Goal: Task Accomplishment & Management: Use online tool/utility

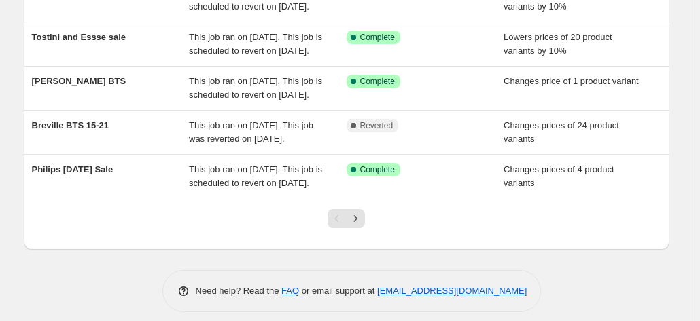
scroll to position [408, 0]
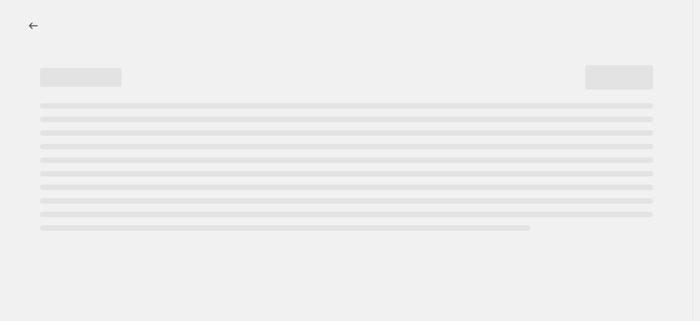
select select "percentage"
select select "collection"
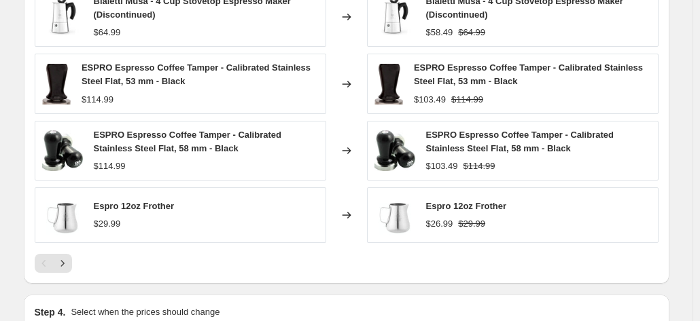
scroll to position [1371, 0]
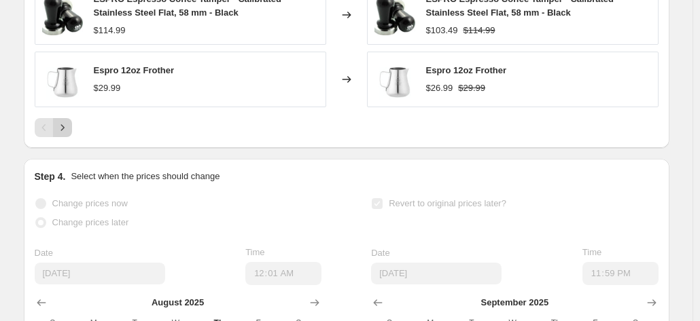
click at [69, 134] on icon "Next" at bounding box center [63, 128] width 14 height 14
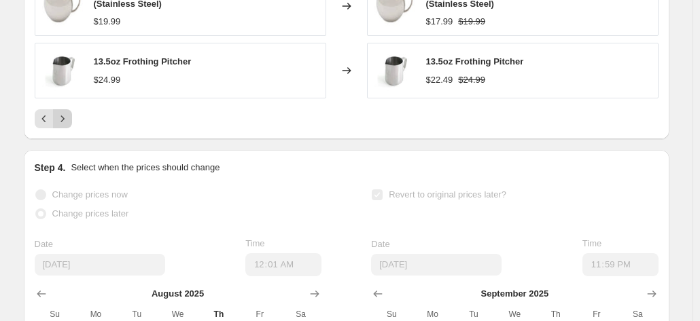
click at [69, 126] on icon "Next" at bounding box center [63, 119] width 14 height 14
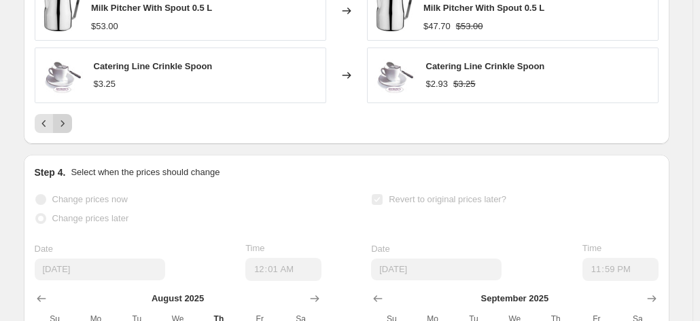
click at [69, 130] on icon "Next" at bounding box center [63, 124] width 14 height 14
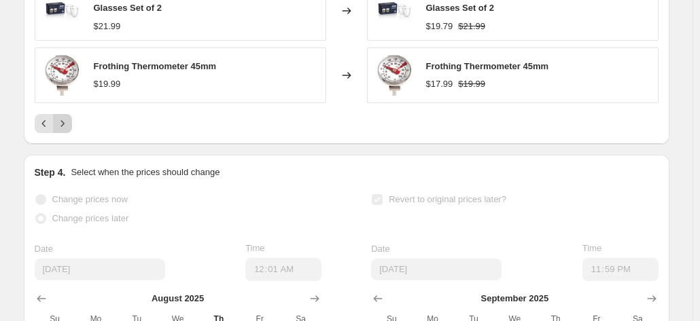
click at [69, 130] on icon "Next" at bounding box center [63, 124] width 14 height 14
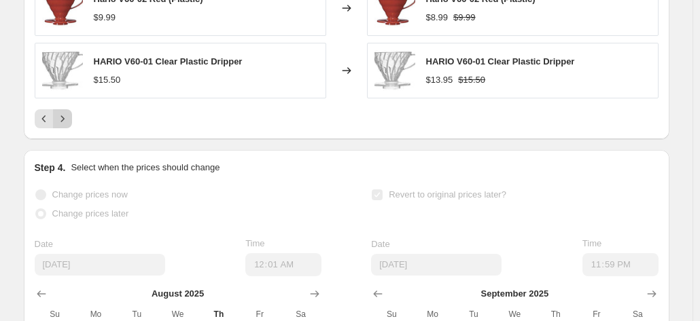
click at [68, 126] on icon "Next" at bounding box center [63, 119] width 14 height 14
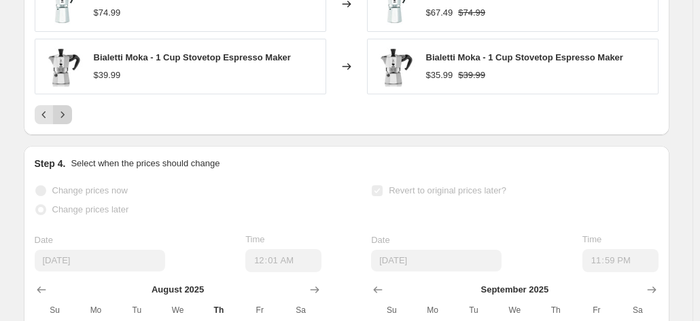
click at [68, 122] on icon "Next" at bounding box center [63, 115] width 14 height 14
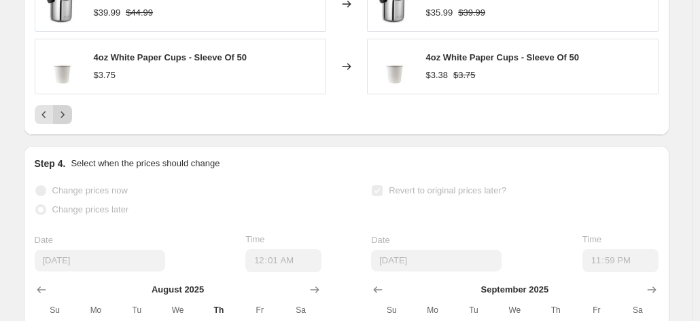
click at [68, 122] on icon "Next" at bounding box center [63, 115] width 14 height 14
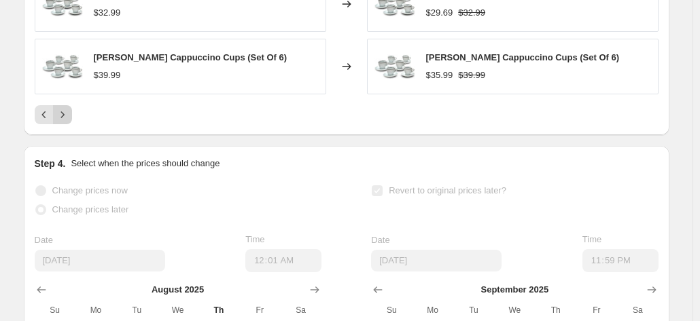
click at [68, 122] on icon "Next" at bounding box center [63, 115] width 14 height 14
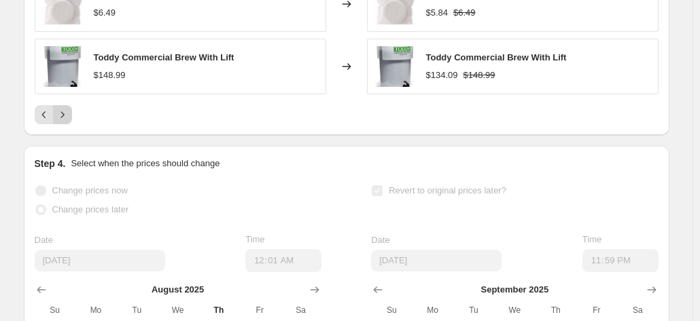
click at [68, 122] on icon "Next" at bounding box center [63, 115] width 14 height 14
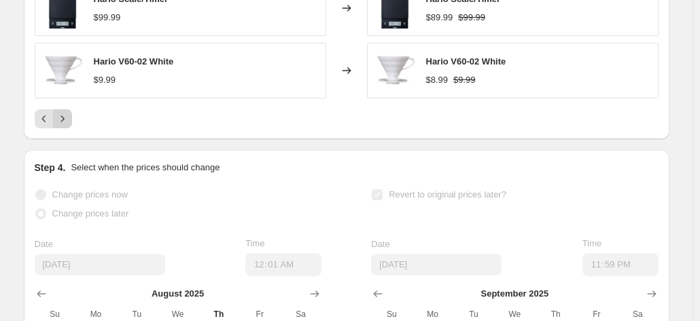
click at [68, 126] on icon "Next" at bounding box center [63, 119] width 14 height 14
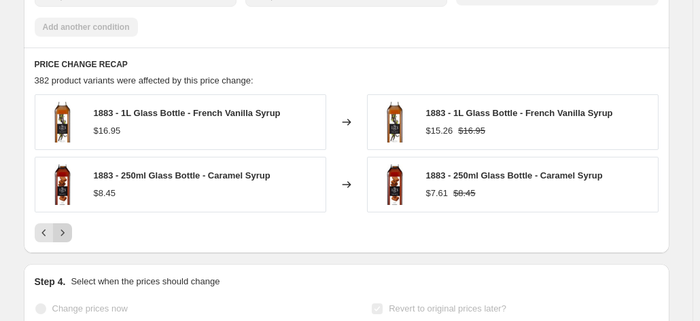
scroll to position [1235, 0]
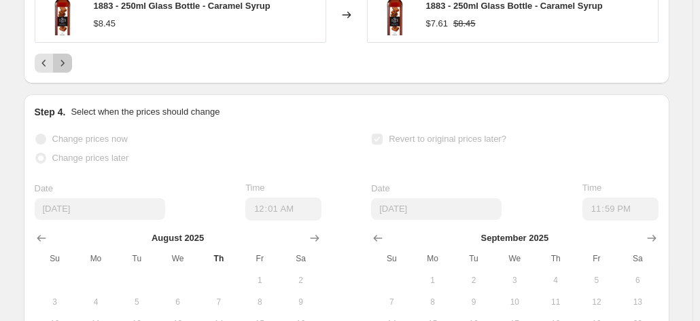
click at [65, 68] on button "Next" at bounding box center [62, 63] width 19 height 19
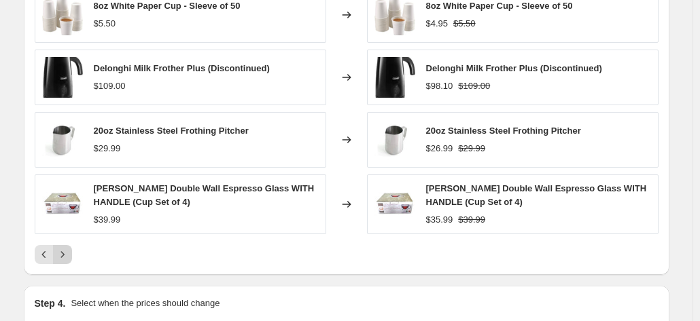
click at [69, 262] on icon "Next" at bounding box center [63, 255] width 14 height 14
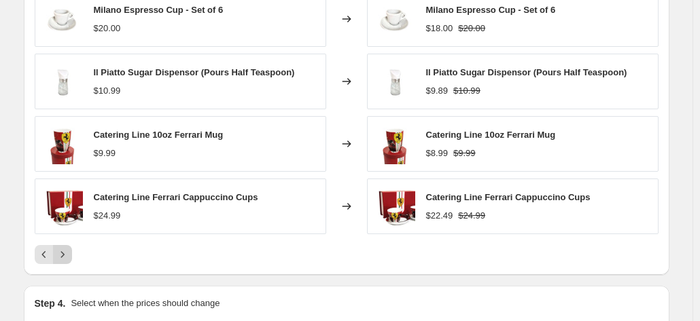
click at [69, 262] on icon "Next" at bounding box center [63, 255] width 14 height 14
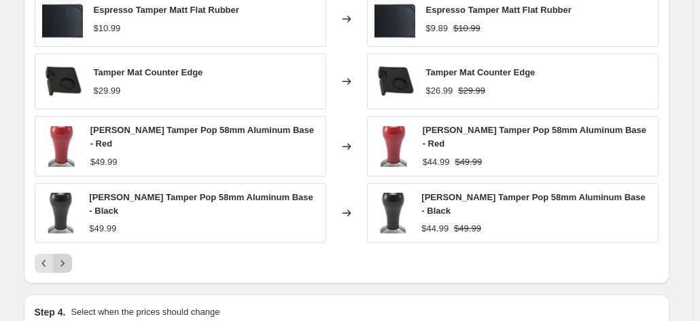
click at [68, 261] on icon "Next" at bounding box center [63, 264] width 14 height 14
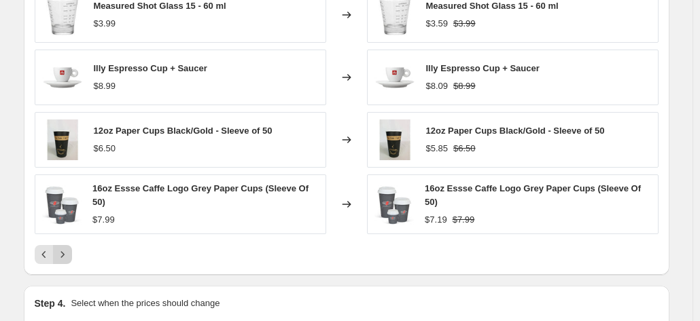
click at [68, 261] on icon "Next" at bounding box center [63, 255] width 14 height 14
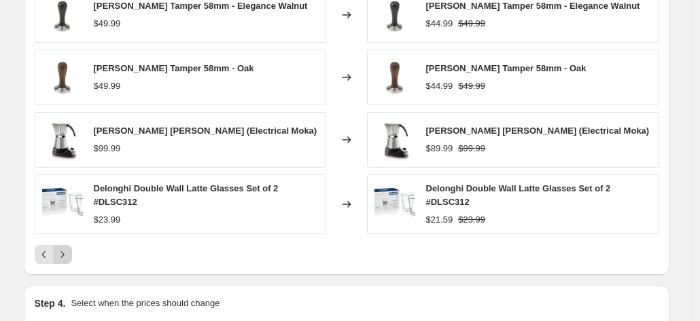
click at [68, 261] on icon "Next" at bounding box center [63, 255] width 14 height 14
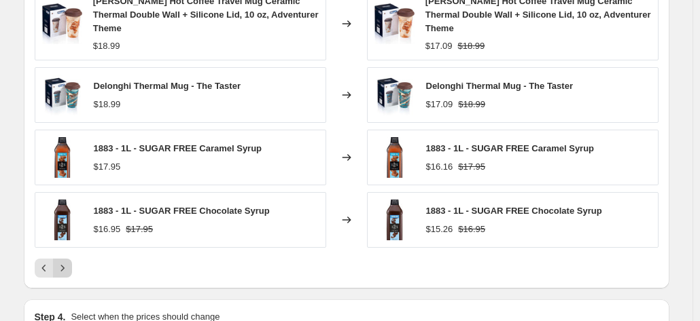
click at [68, 262] on icon "Next" at bounding box center [63, 269] width 14 height 14
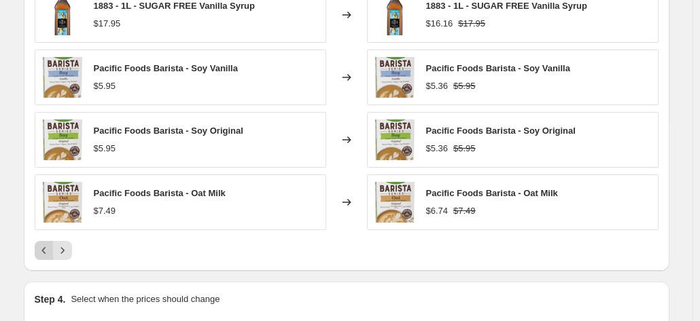
click at [43, 258] on icon "Previous" at bounding box center [44, 251] width 14 height 14
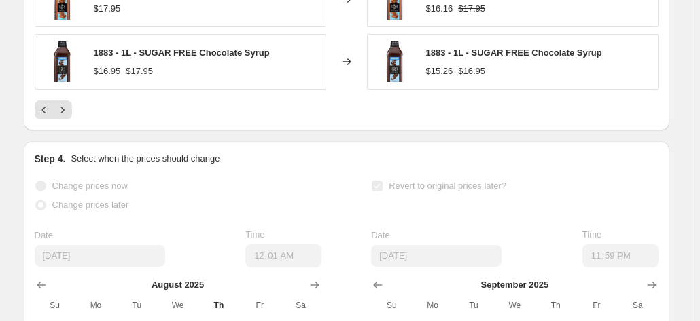
scroll to position [1303, 0]
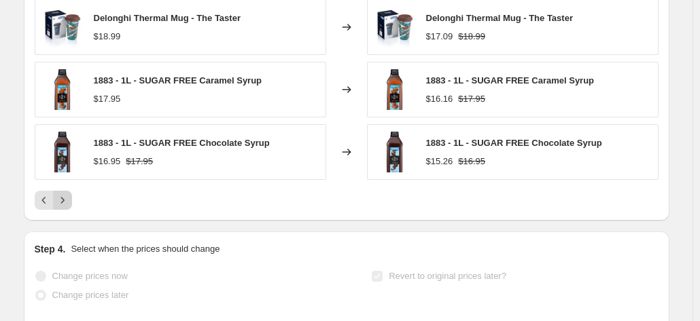
click at [69, 203] on icon "Next" at bounding box center [63, 201] width 14 height 14
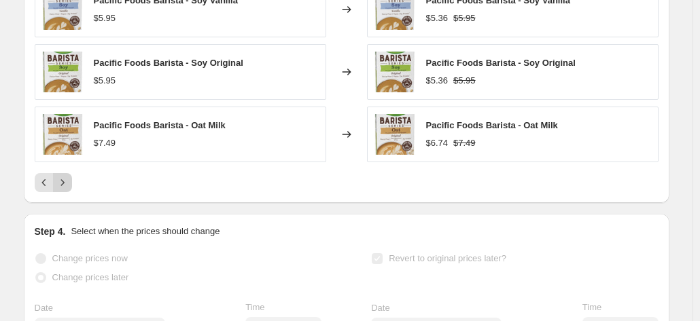
click at [71, 203] on div "PRICE CHANGE RECAP 382 product variants were affected by this price change: 188…" at bounding box center [347, 6] width 646 height 393
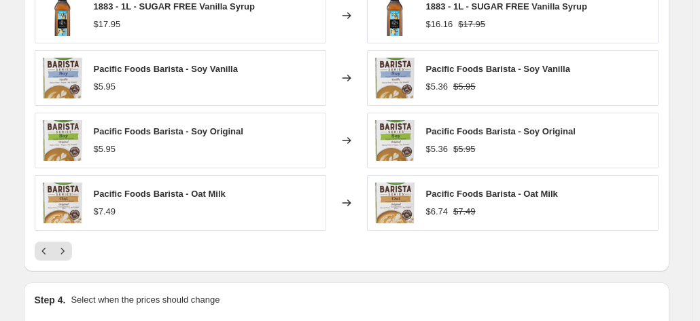
scroll to position [1235, 0]
click at [61, 258] on icon "Next" at bounding box center [63, 251] width 14 height 14
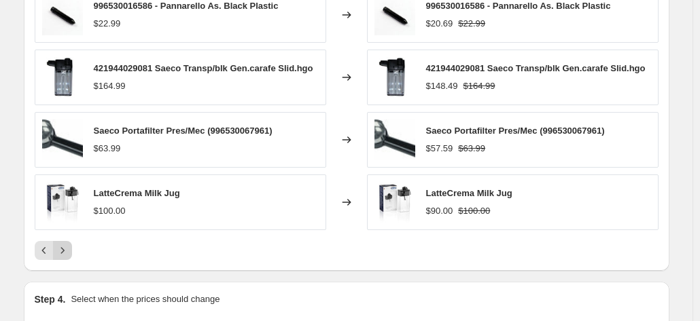
click at [64, 256] on icon "Next" at bounding box center [63, 251] width 14 height 14
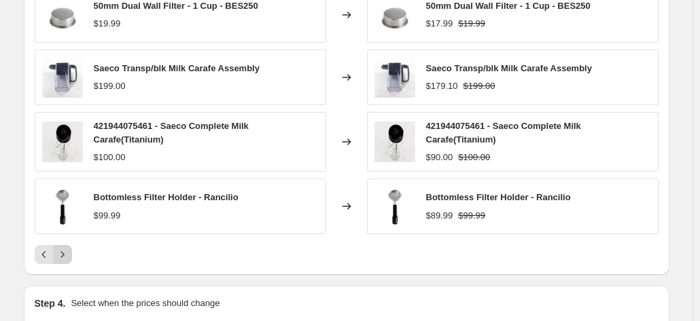
click at [69, 262] on icon "Next" at bounding box center [63, 255] width 14 height 14
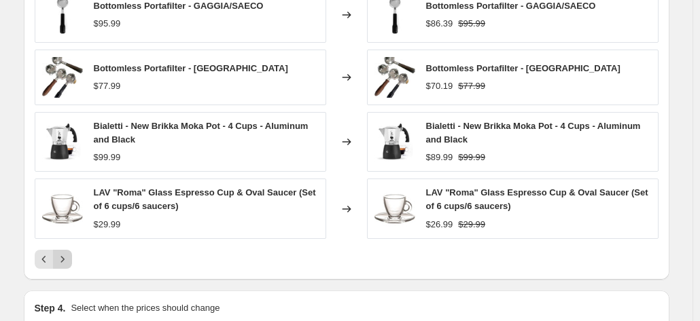
click at [61, 262] on button "Next" at bounding box center [62, 259] width 19 height 19
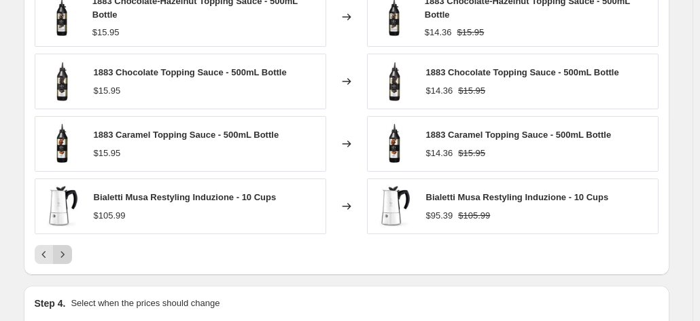
click at [61, 262] on icon "Next" at bounding box center [63, 255] width 14 height 14
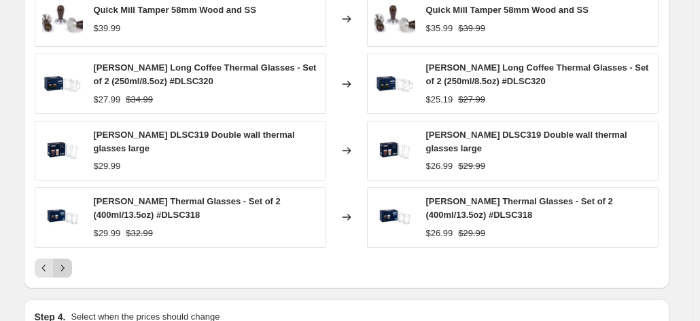
click at [64, 271] on icon "Next" at bounding box center [63, 269] width 14 height 14
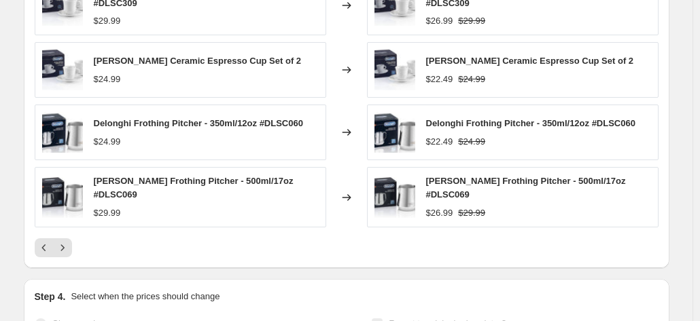
scroll to position [1303, 0]
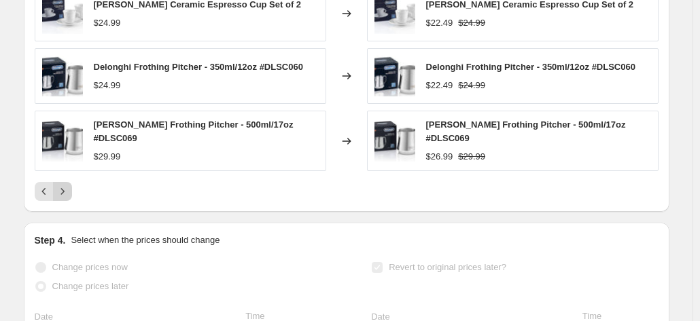
click at [69, 196] on icon "Next" at bounding box center [63, 192] width 14 height 14
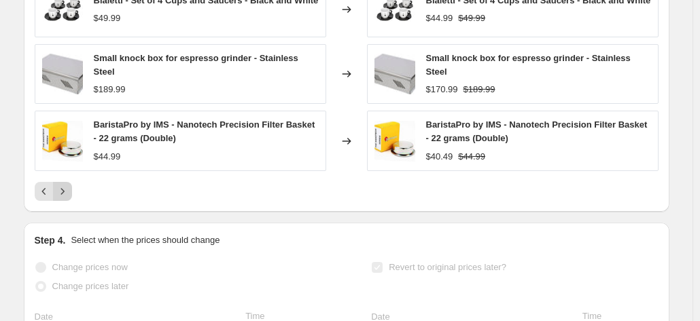
click at [69, 196] on icon "Next" at bounding box center [63, 192] width 14 height 14
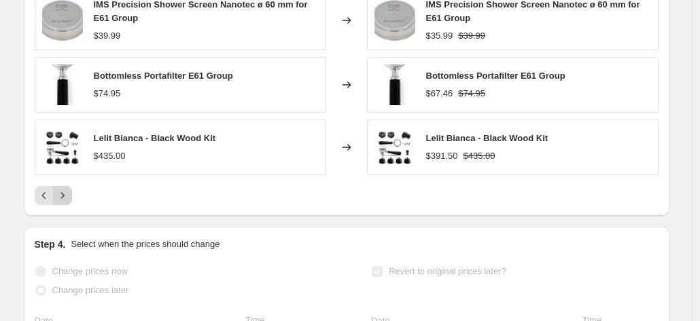
click at [69, 200] on icon "Next" at bounding box center [63, 196] width 14 height 14
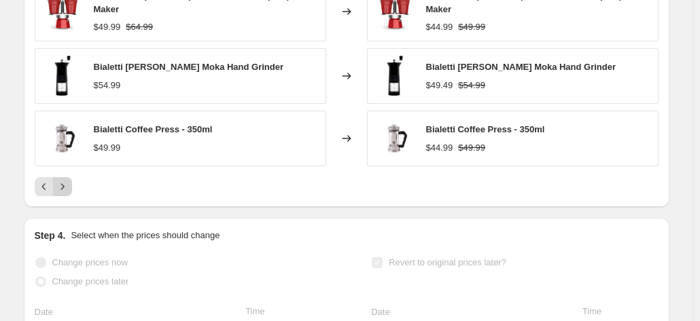
click at [69, 194] on icon "Next" at bounding box center [63, 187] width 14 height 14
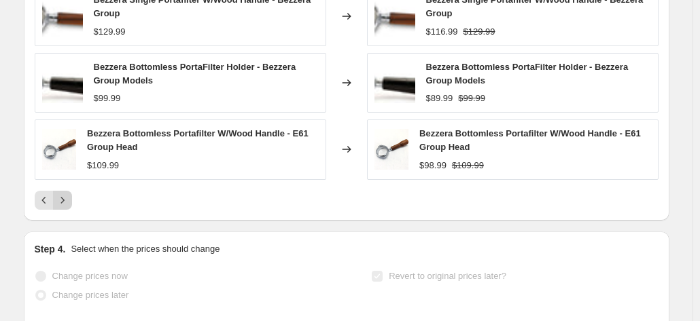
click at [67, 207] on icon "Next" at bounding box center [63, 201] width 14 height 14
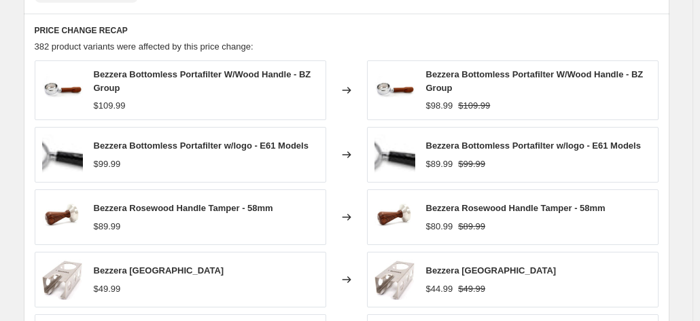
scroll to position [1235, 0]
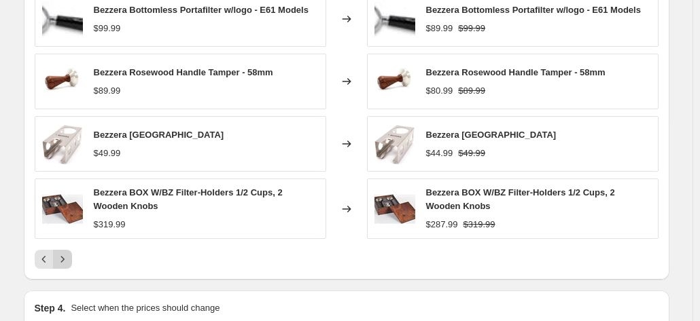
click at [67, 266] on icon "Next" at bounding box center [63, 260] width 14 height 14
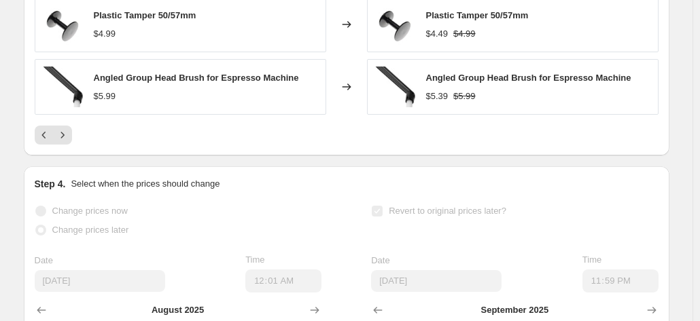
scroll to position [1350, 0]
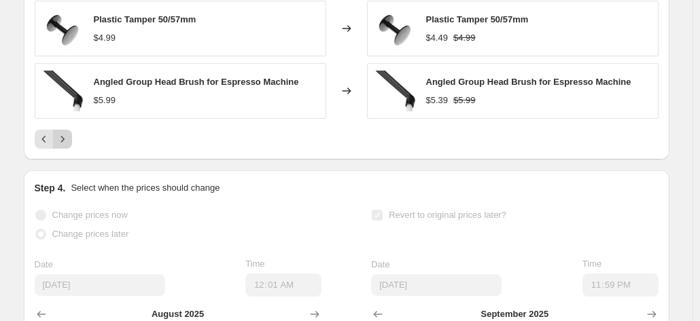
click at [67, 146] on icon "Next" at bounding box center [63, 140] width 14 height 14
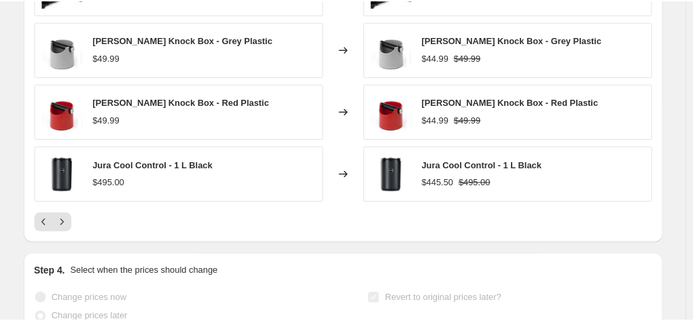
scroll to position [1263, 0]
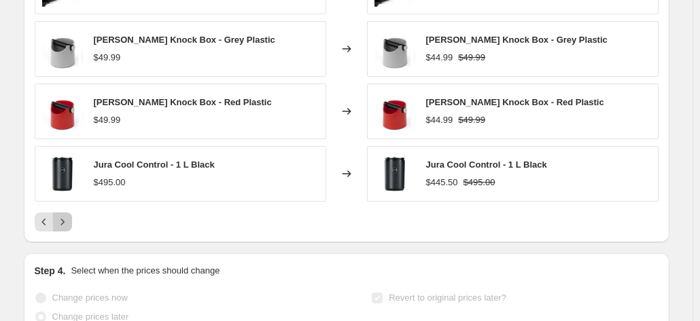
click at [63, 229] on icon "Next" at bounding box center [63, 222] width 14 height 14
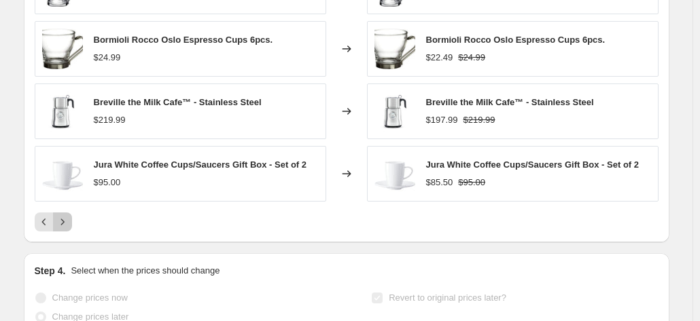
click at [67, 229] on icon "Next" at bounding box center [63, 222] width 14 height 14
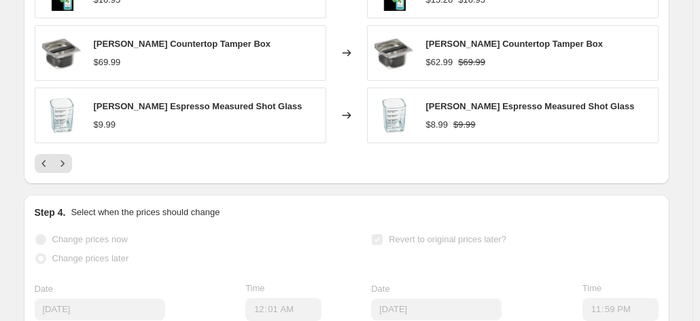
click at [65, 158] on div "Jura White Cappuccino Cups/Saucers Gift Box - Set of 2 $99.00 Changed to Jura W…" at bounding box center [347, 34] width 624 height 277
click at [64, 171] on icon "Next" at bounding box center [63, 164] width 14 height 14
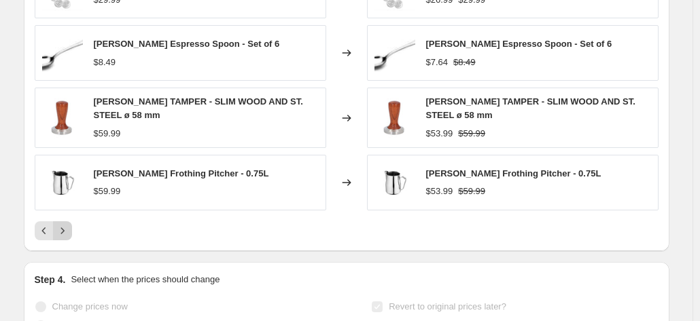
click at [66, 238] on icon "Next" at bounding box center [63, 231] width 14 height 14
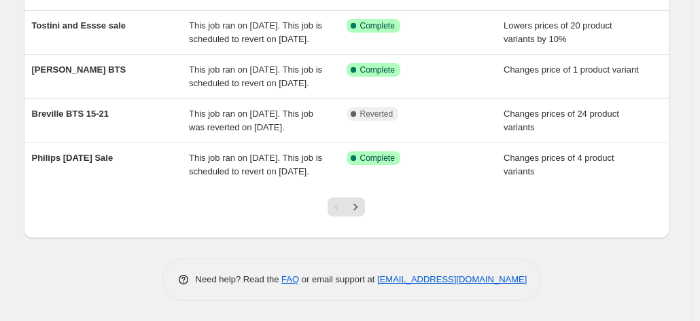
scroll to position [538, 0]
click at [362, 208] on icon "Next" at bounding box center [356, 207] width 14 height 14
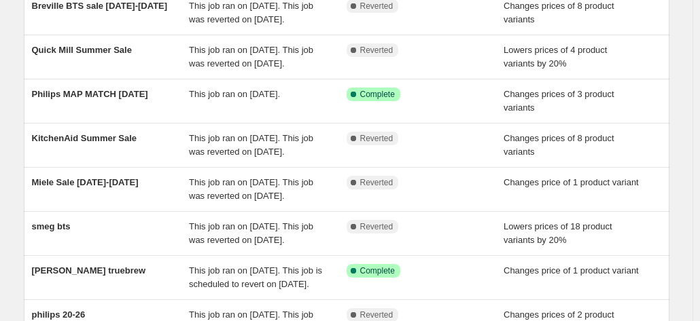
scroll to position [0, 0]
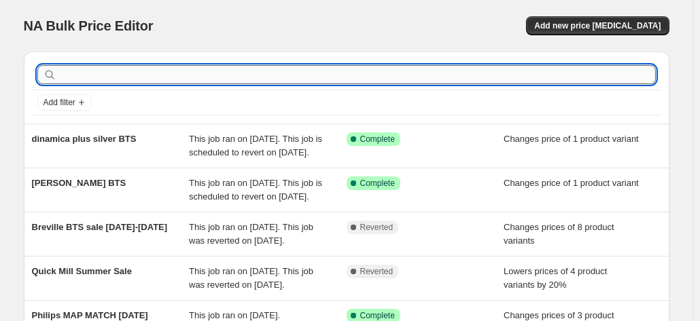
click at [158, 78] on input "text" at bounding box center [357, 74] width 597 height 19
type input "accessories"
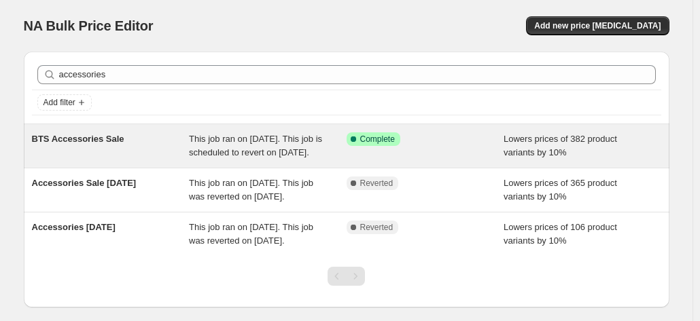
click at [119, 130] on div "BTS Accessories Sale This job ran on [DATE]. This job is scheduled to revert on…" at bounding box center [347, 145] width 646 height 43
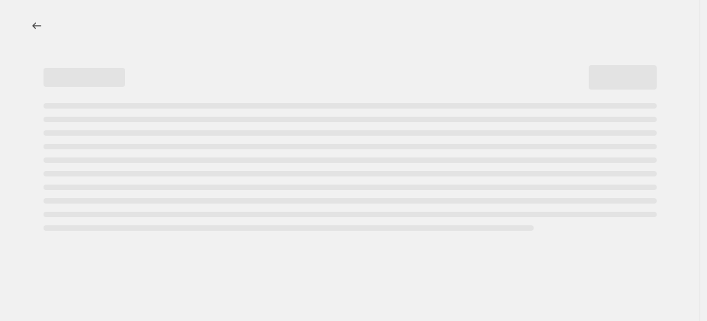
select select "percentage"
select select "collection"
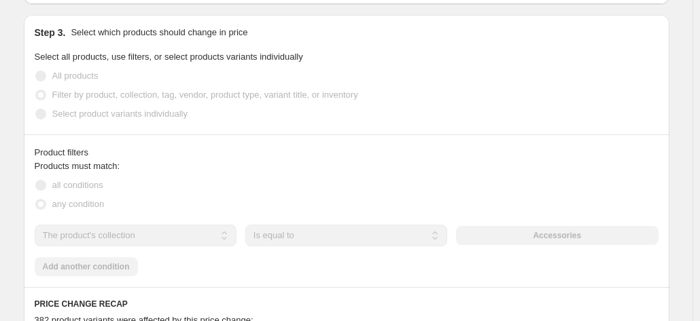
scroll to position [951, 0]
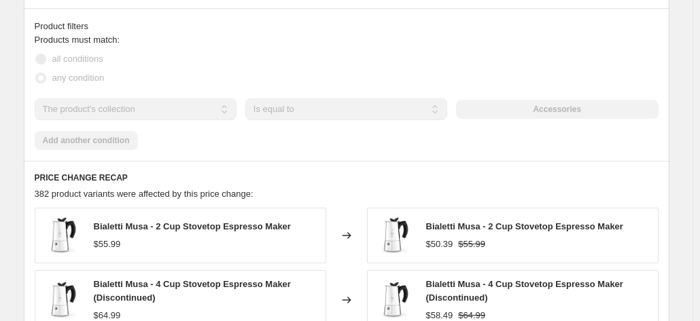
click at [135, 150] on div "Products must match: all conditions any condition The product The product's col…" at bounding box center [347, 91] width 624 height 117
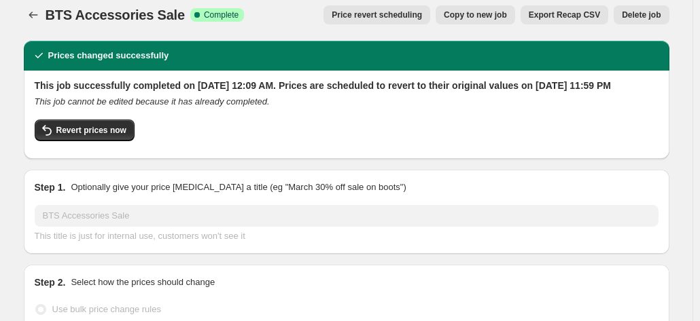
scroll to position [0, 0]
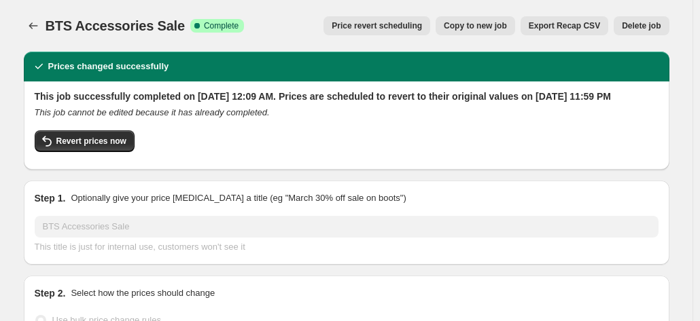
click at [481, 24] on span "Copy to new job" at bounding box center [475, 25] width 63 height 11
select select "percentage"
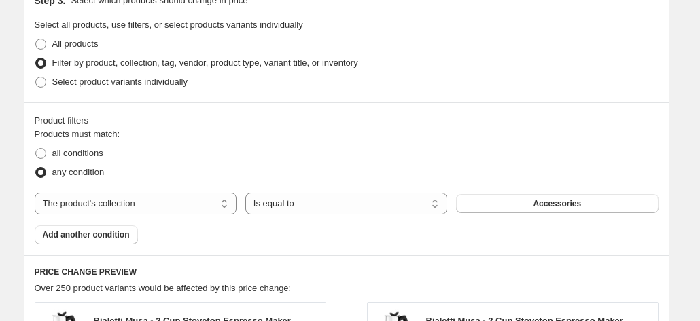
scroll to position [748, 0]
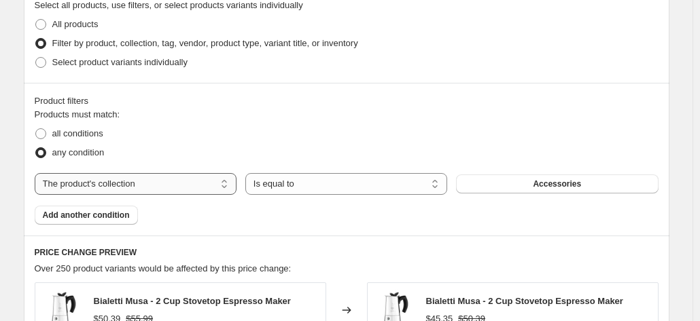
click at [219, 184] on select "The product The product's collection The product's tag The product's vendor The…" at bounding box center [136, 184] width 202 height 22
select select "tag"
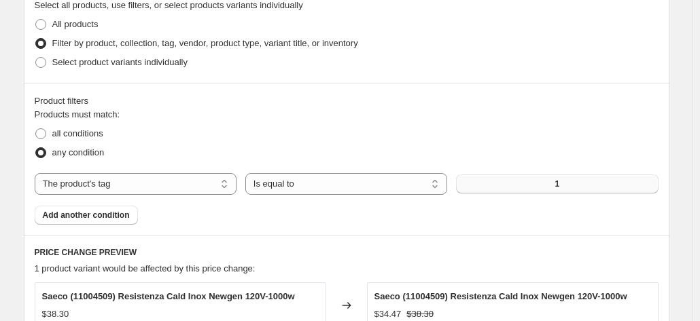
click at [519, 186] on button "1" at bounding box center [557, 184] width 202 height 19
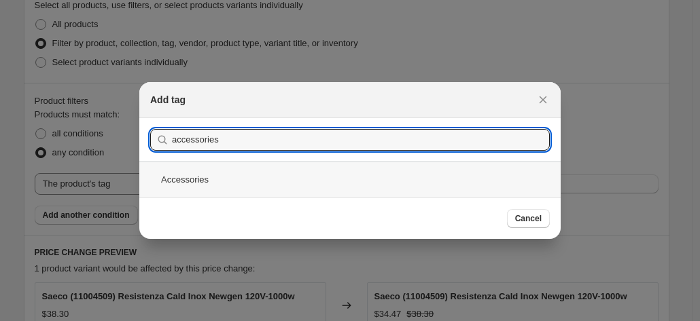
type input "accessories"
click at [301, 181] on div "Accessories" at bounding box center [349, 180] width 421 height 36
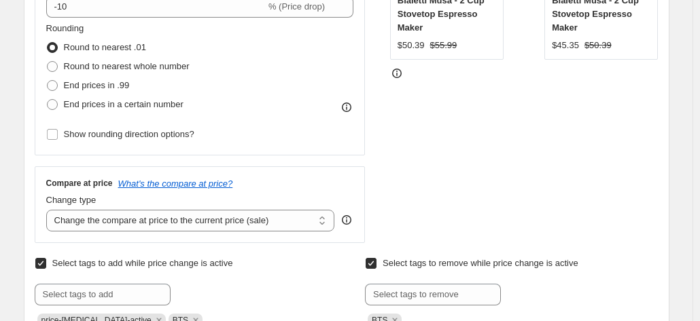
scroll to position [815, 0]
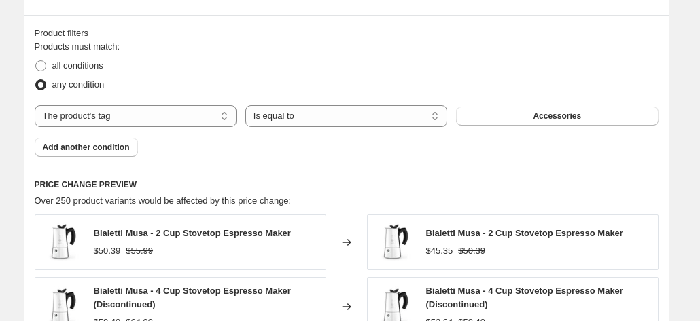
click at [387, 158] on div "Product filters Products must match: all conditions any condition The product T…" at bounding box center [347, 91] width 646 height 153
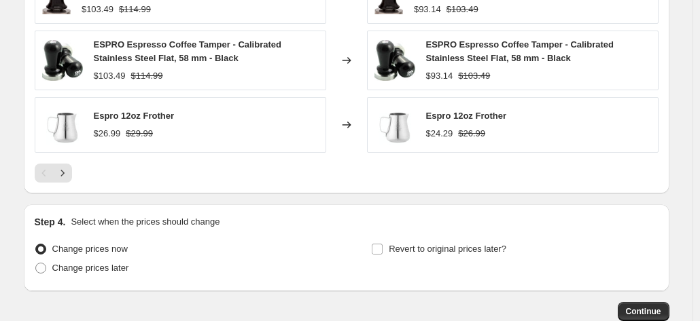
scroll to position [1276, 0]
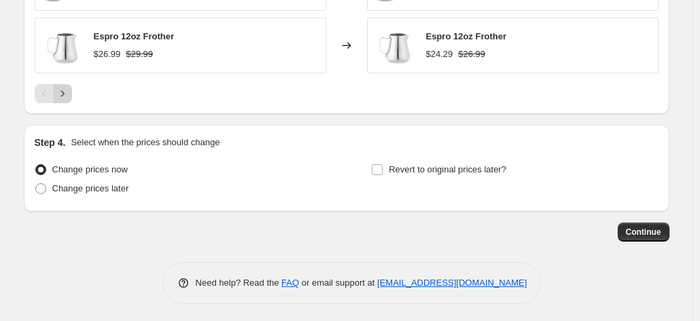
drag, startPoint x: 63, startPoint y: 75, endPoint x: 65, endPoint y: 84, distance: 9.1
click at [69, 92] on icon "Next" at bounding box center [63, 94] width 14 height 14
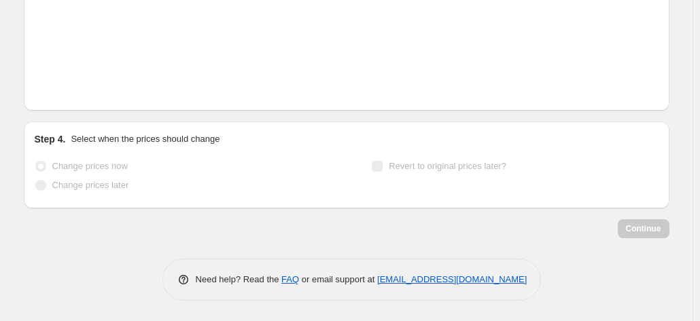
scroll to position [1263, 0]
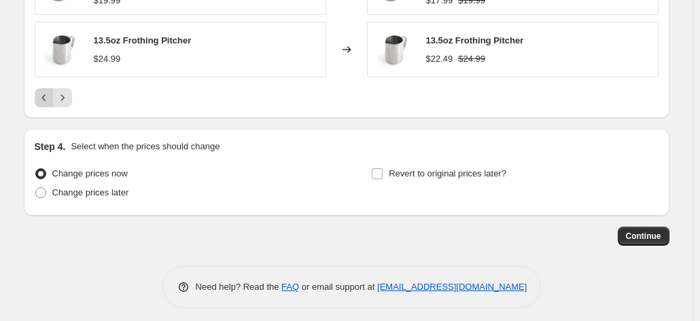
click at [43, 88] on button "Previous" at bounding box center [44, 97] width 19 height 19
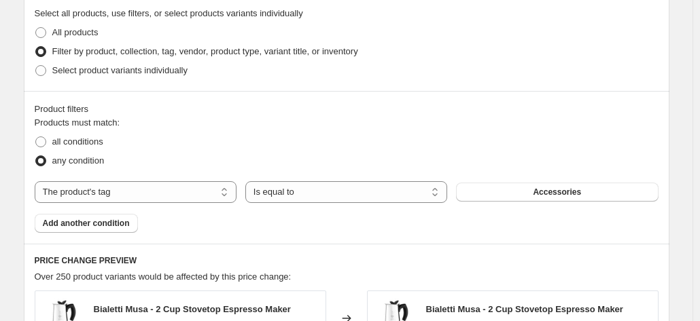
scroll to position [719, 0]
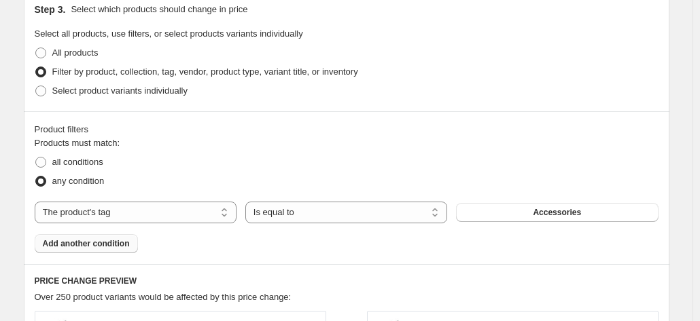
click at [91, 247] on span "Add another condition" at bounding box center [86, 244] width 87 height 11
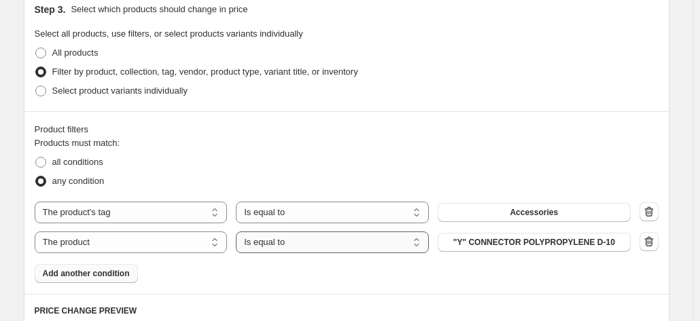
click at [280, 244] on select "Is equal to Is not equal to" at bounding box center [332, 243] width 193 height 22
select select "not_equal"
click at [167, 243] on select "The product The product's collection The product's tag The product's vendor The…" at bounding box center [131, 243] width 193 height 22
select select "collection"
click at [538, 240] on span "1883" at bounding box center [534, 242] width 18 height 11
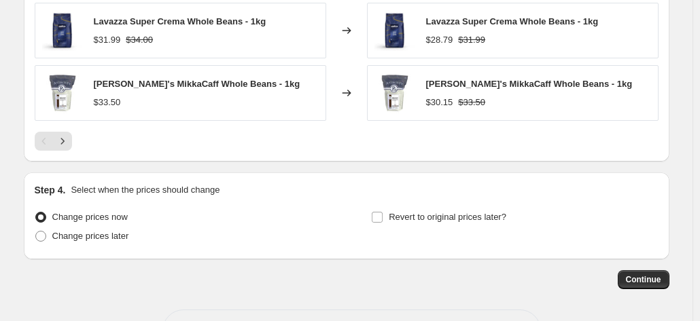
scroll to position [1263, 0]
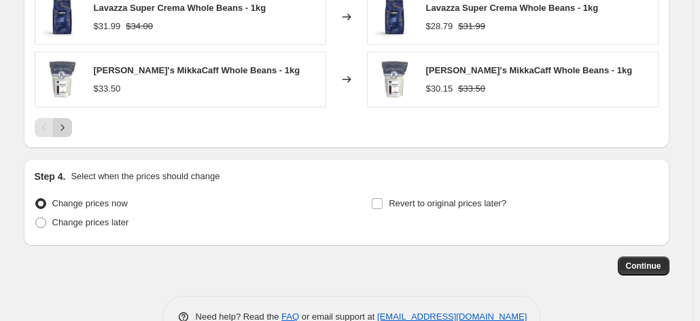
click at [64, 121] on icon "Next" at bounding box center [63, 128] width 14 height 14
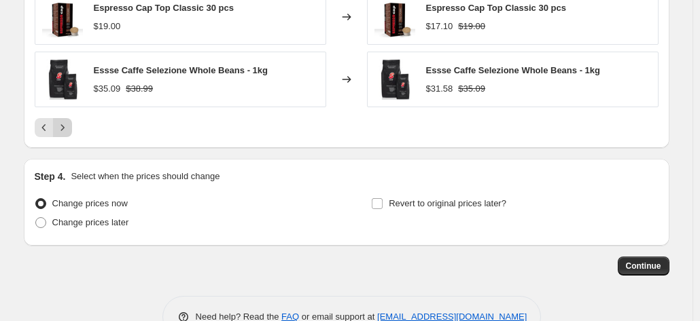
click at [57, 122] on button "Next" at bounding box center [62, 127] width 19 height 19
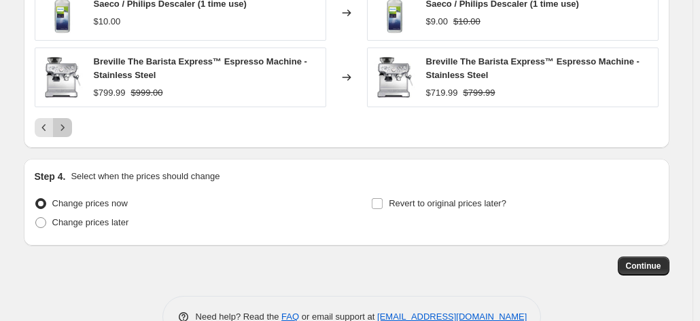
drag, startPoint x: 69, startPoint y: 126, endPoint x: 255, endPoint y: 152, distance: 187.2
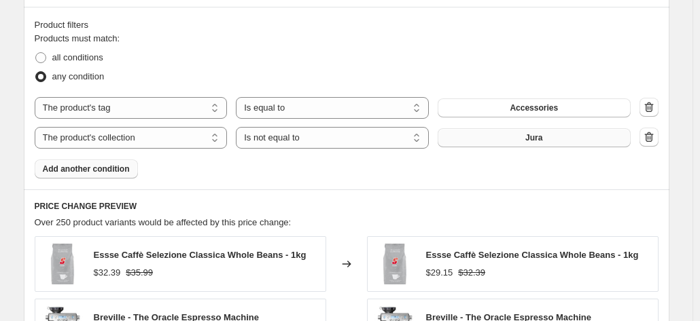
scroll to position [855, 0]
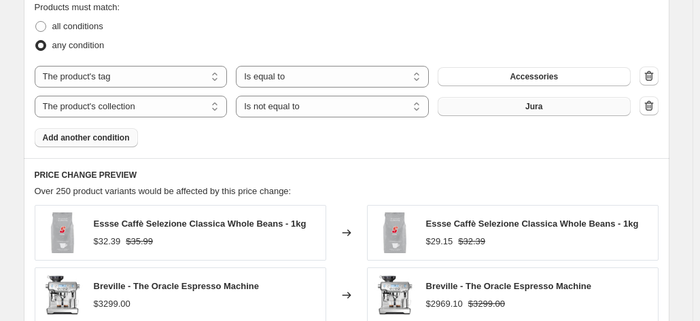
click at [533, 32] on div "all conditions" at bounding box center [347, 26] width 624 height 19
click at [60, 26] on span "all conditions" at bounding box center [77, 26] width 51 height 10
click at [36, 22] on input "all conditions" at bounding box center [35, 21] width 1 height 1
radio input "true"
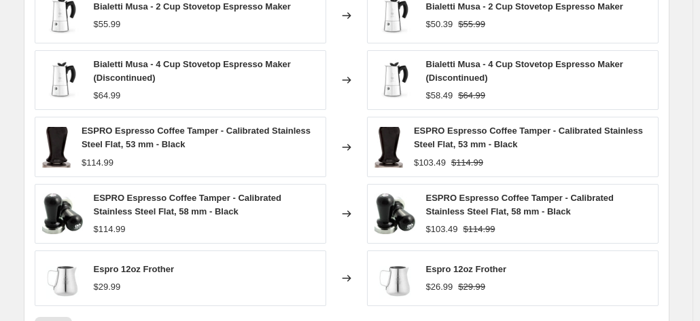
scroll to position [1127, 0]
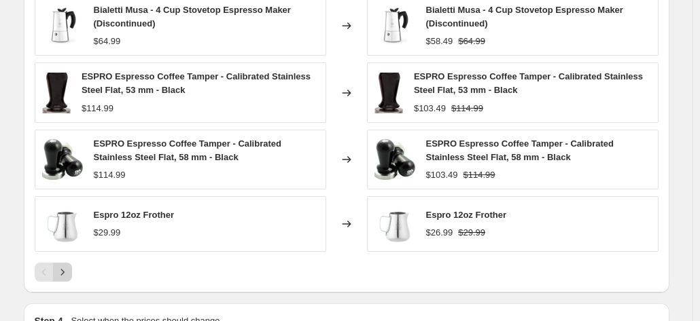
click at [72, 266] on button "Next" at bounding box center [62, 272] width 19 height 19
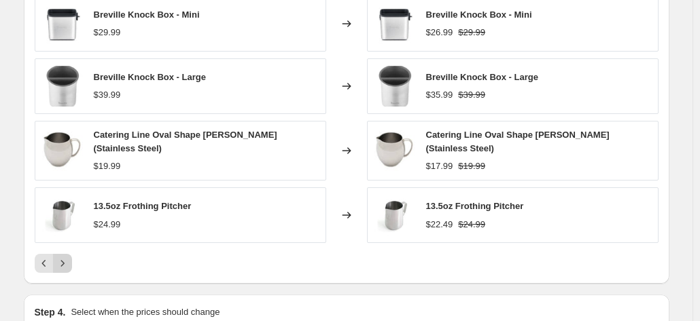
click at [65, 260] on icon "Next" at bounding box center [63, 264] width 14 height 14
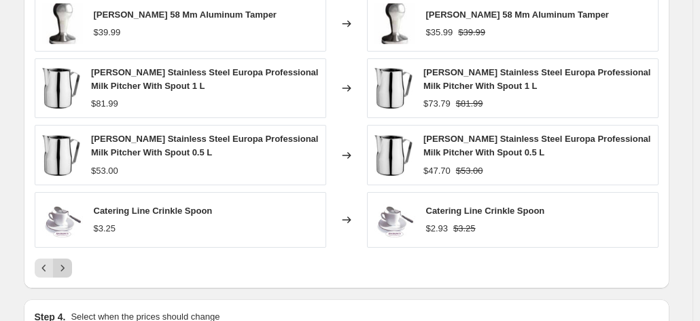
click at [65, 262] on icon "Next" at bounding box center [63, 269] width 14 height 14
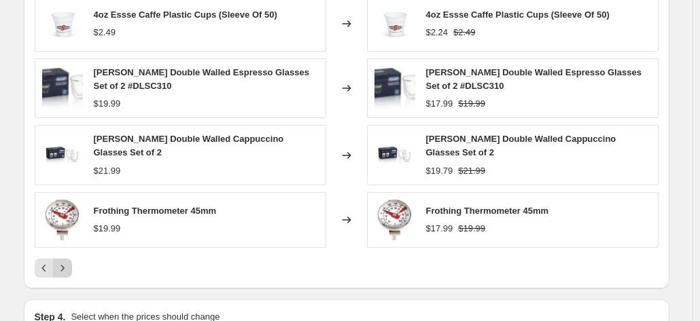
click at [65, 262] on icon "Next" at bounding box center [63, 269] width 14 height 14
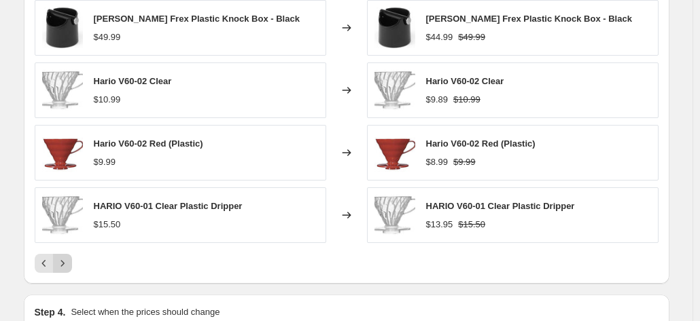
click at [65, 260] on icon "Next" at bounding box center [63, 264] width 14 height 14
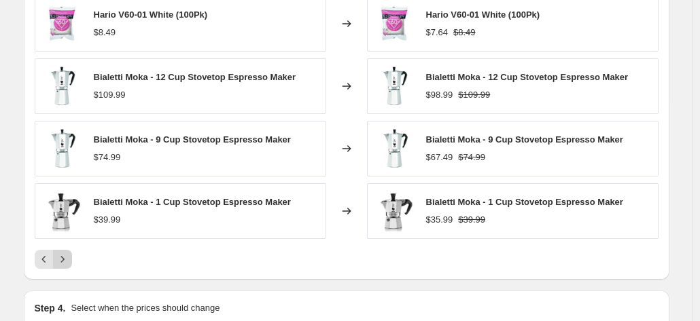
click at [65, 260] on icon "Next" at bounding box center [63, 260] width 14 height 14
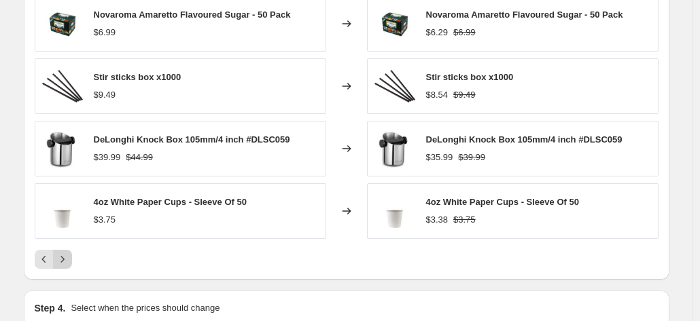
click at [65, 260] on icon "Next" at bounding box center [63, 260] width 14 height 14
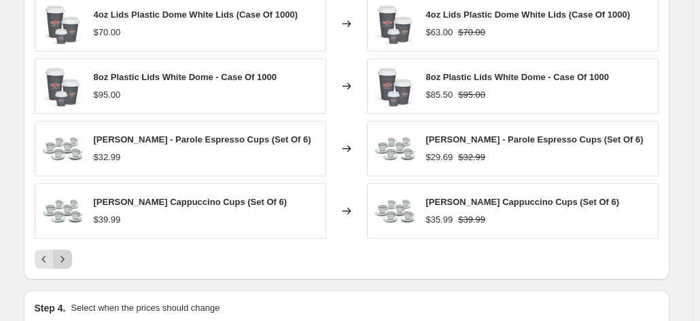
click at [65, 260] on icon "Next" at bounding box center [63, 260] width 14 height 14
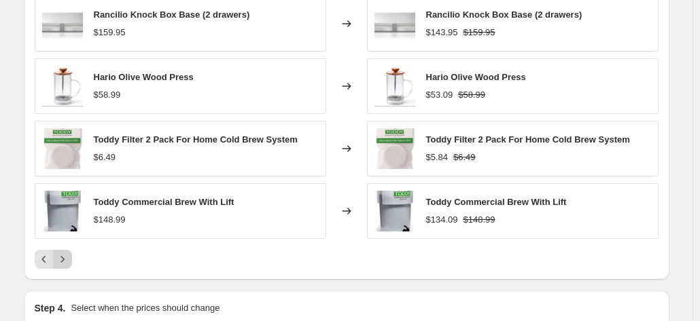
click at [65, 260] on icon "Next" at bounding box center [63, 260] width 14 height 14
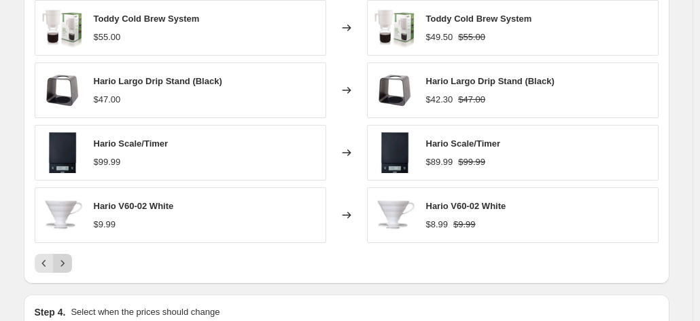
click at [65, 260] on icon "Next" at bounding box center [63, 264] width 14 height 14
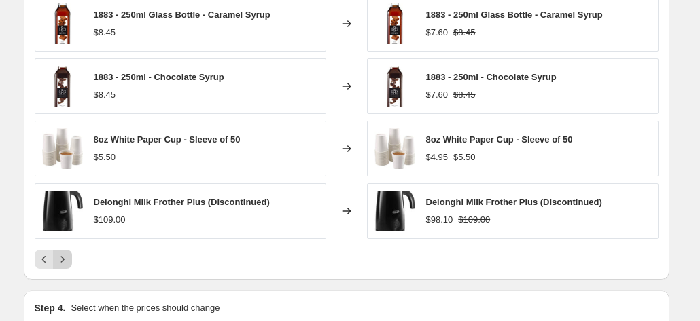
click at [65, 260] on icon "Next" at bounding box center [63, 260] width 14 height 14
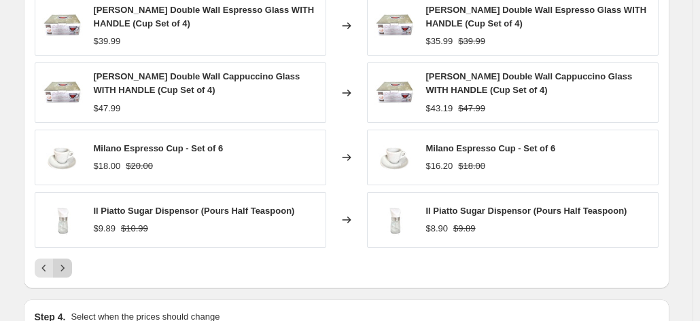
click at [65, 262] on icon "Next" at bounding box center [63, 269] width 14 height 14
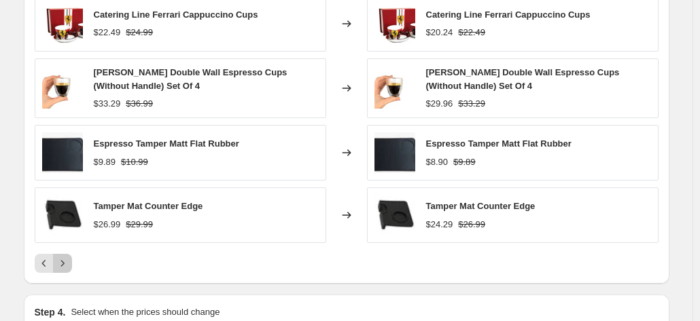
click at [65, 260] on icon "Next" at bounding box center [63, 264] width 14 height 14
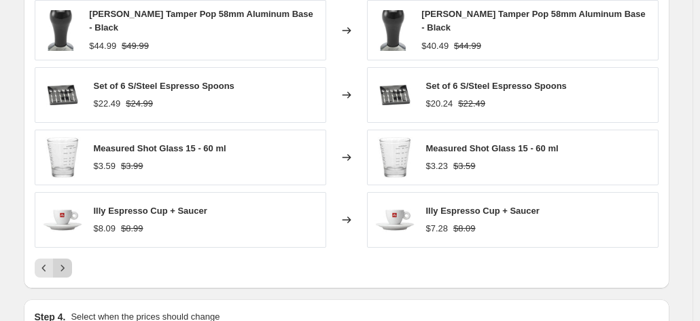
click at [65, 262] on icon "Next" at bounding box center [63, 269] width 14 height 14
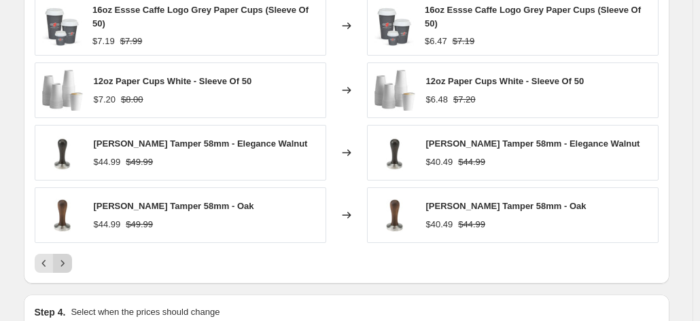
click at [65, 260] on icon "Next" at bounding box center [63, 264] width 14 height 14
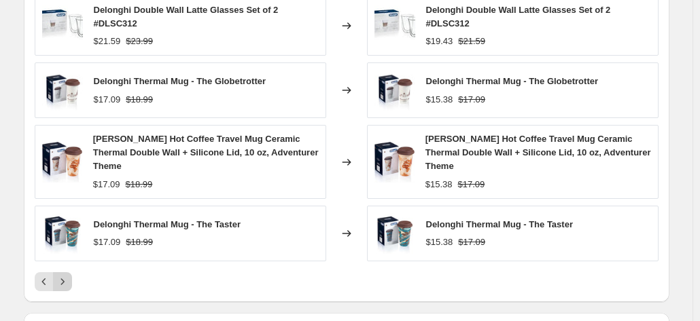
click at [69, 275] on icon "Next" at bounding box center [63, 282] width 14 height 14
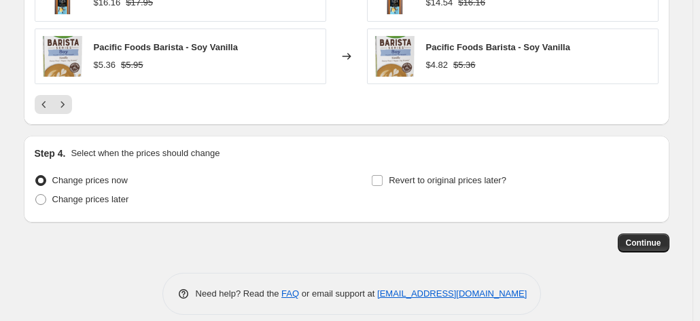
scroll to position [1293, 0]
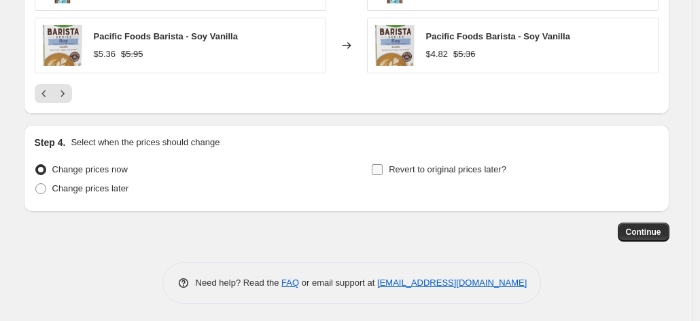
click at [394, 160] on label "Revert to original prices later?" at bounding box center [438, 169] width 135 height 19
click at [383, 164] on input "Revert to original prices later?" at bounding box center [377, 169] width 11 height 11
checkbox input "true"
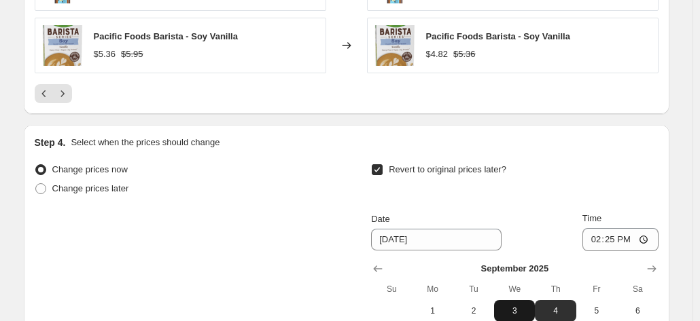
click at [521, 307] on span "3" at bounding box center [514, 311] width 30 height 11
type input "[DATE]"
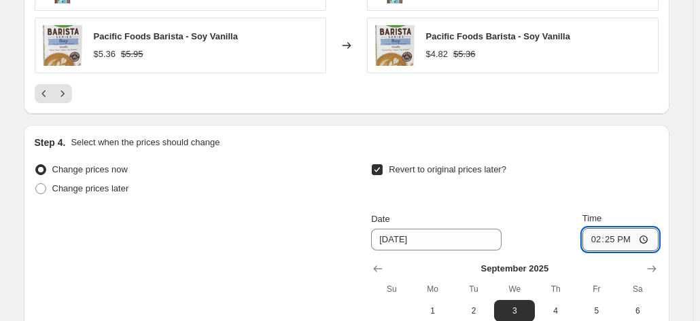
click at [589, 236] on input "14:25" at bounding box center [620, 239] width 76 height 23
type input "23:59"
click at [586, 145] on div "Step 4. Select when the prices should change" at bounding box center [347, 143] width 624 height 14
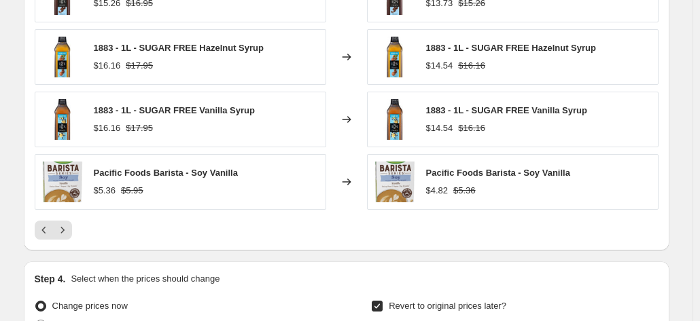
scroll to position [1157, 0]
click at [69, 225] on icon "Next" at bounding box center [63, 230] width 14 height 14
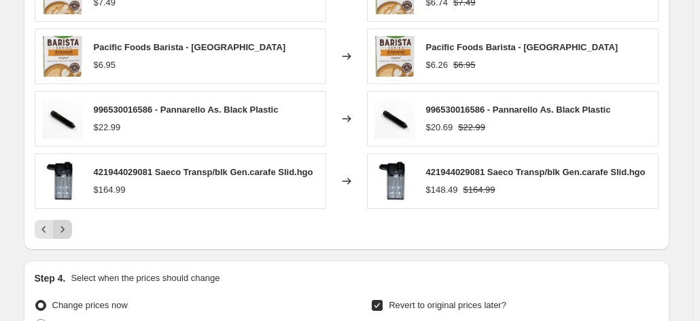
click at [69, 225] on icon "Next" at bounding box center [63, 230] width 14 height 14
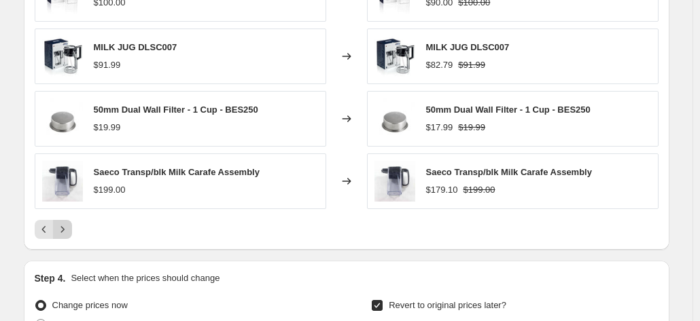
click at [69, 225] on icon "Next" at bounding box center [63, 230] width 14 height 14
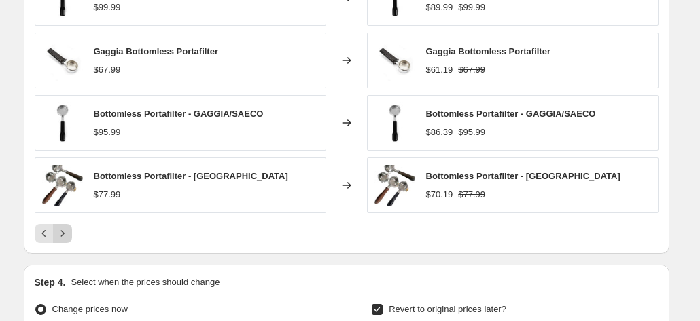
click at [69, 227] on icon "Next" at bounding box center [63, 234] width 14 height 14
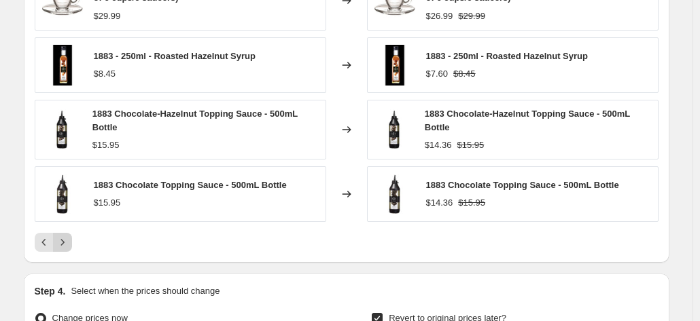
click at [65, 243] on icon "Next" at bounding box center [63, 243] width 14 height 14
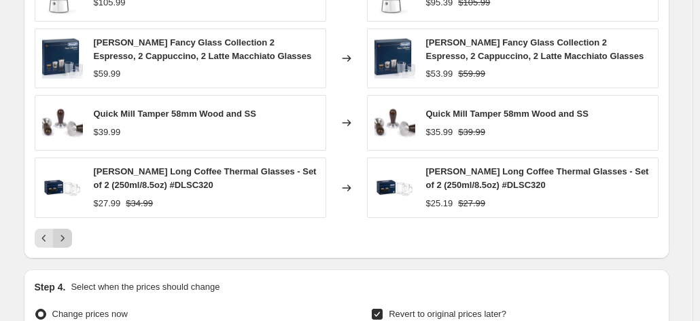
click at [65, 240] on icon "Next" at bounding box center [63, 239] width 14 height 14
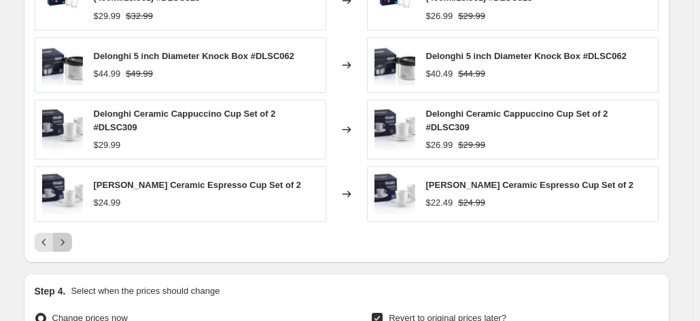
click at [65, 240] on button "Next" at bounding box center [62, 242] width 19 height 19
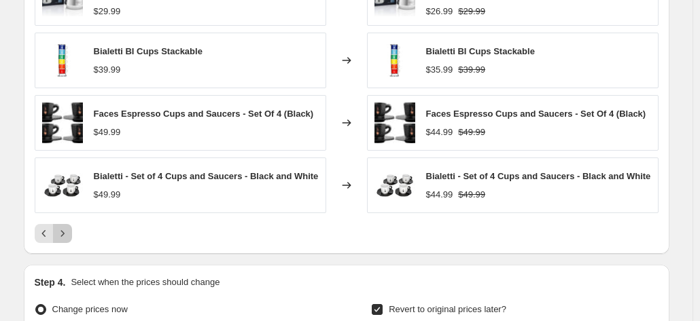
click at [69, 228] on icon "Next" at bounding box center [63, 234] width 14 height 14
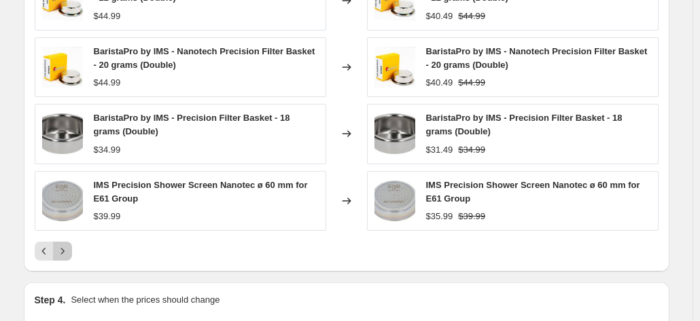
click at [63, 245] on icon "Next" at bounding box center [63, 252] width 14 height 14
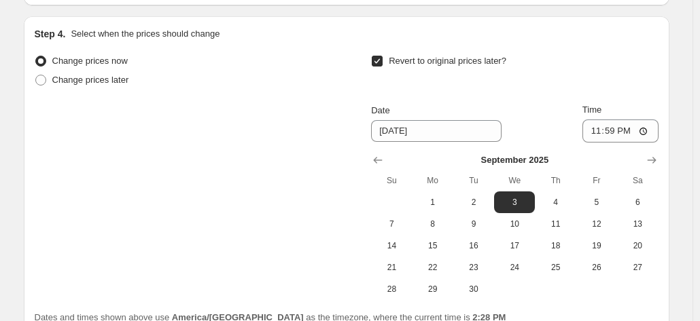
scroll to position [1529, 0]
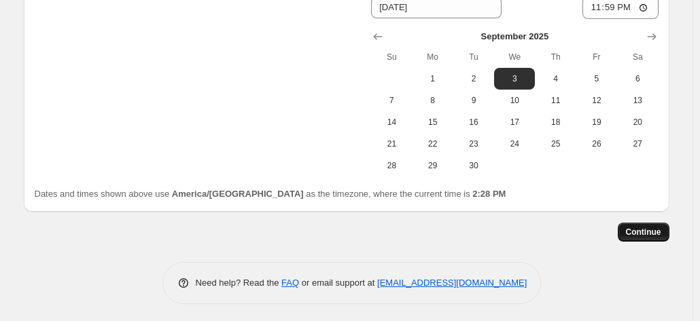
click at [651, 229] on span "Continue" at bounding box center [643, 232] width 35 height 11
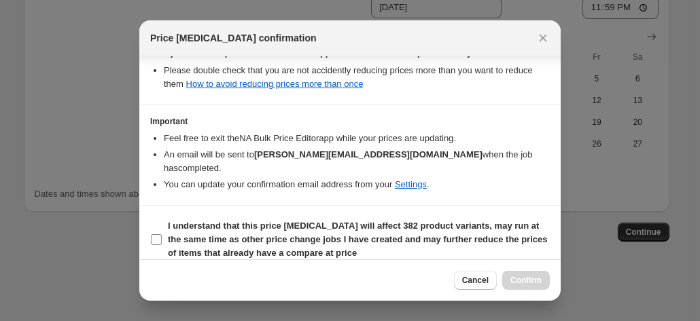
scroll to position [492, 0]
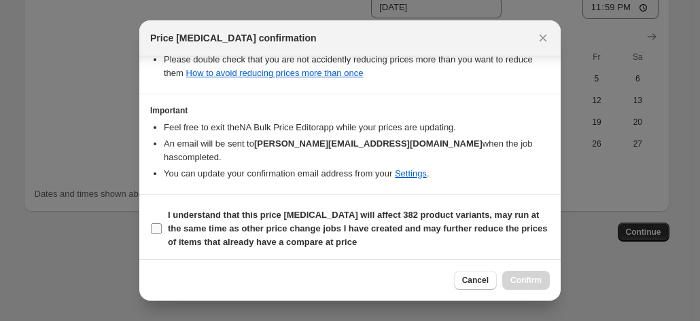
drag, startPoint x: 196, startPoint y: 228, endPoint x: 389, endPoint y: 315, distance: 212.3
click at [195, 228] on b "I understand that this price [MEDICAL_DATA] will affect 382 product variants, m…" at bounding box center [357, 228] width 379 height 37
click at [162, 228] on input "I understand that this price [MEDICAL_DATA] will affect 382 product variants, m…" at bounding box center [156, 229] width 11 height 11
checkbox input "true"
click at [520, 274] on button "Confirm" at bounding box center [526, 280] width 48 height 19
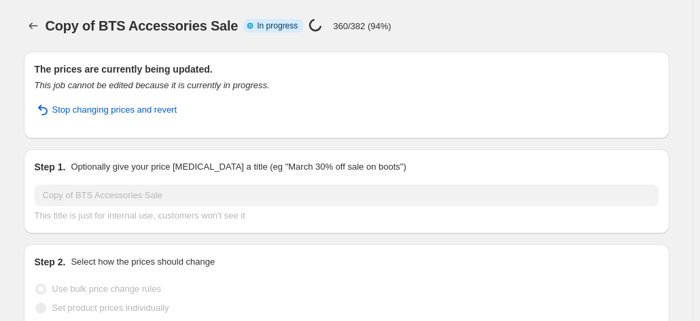
select select "percentage"
select select "tag"
select select "collection"
select select "not_equal"
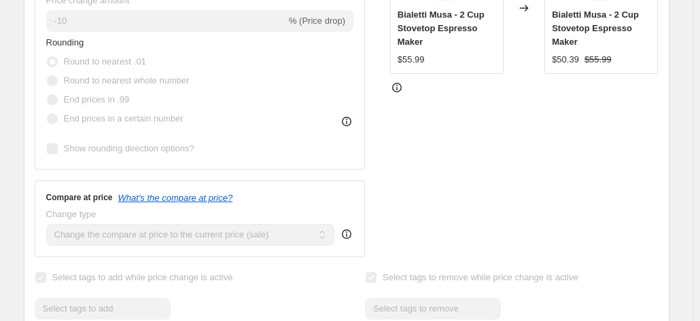
scroll to position [612, 0]
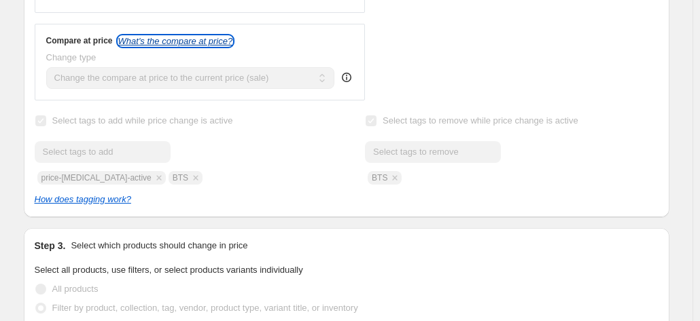
click at [169, 46] on icon "What's the compare at price?" at bounding box center [175, 41] width 115 height 10
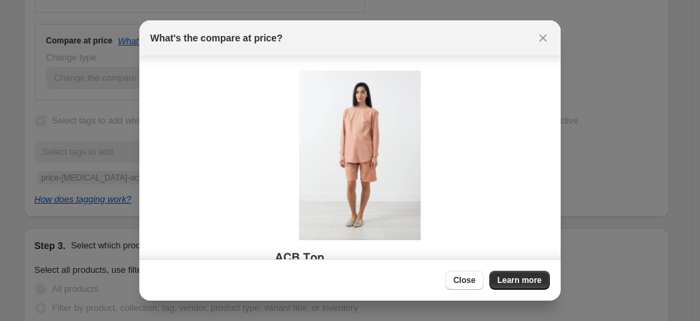
scroll to position [92, 0]
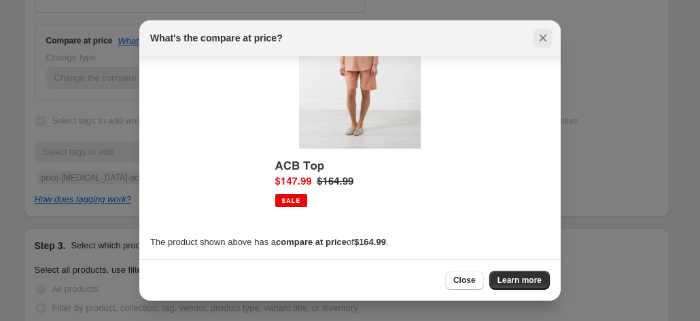
click at [544, 37] on icon "Close" at bounding box center [543, 38] width 7 height 7
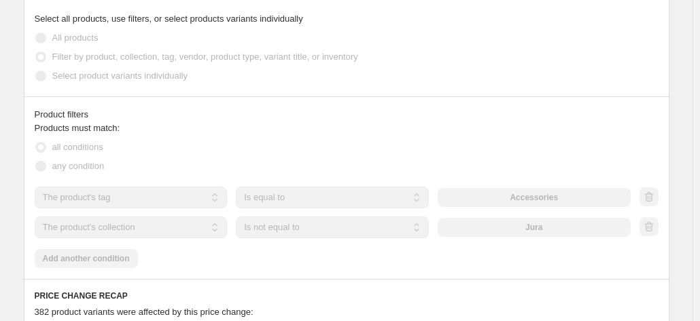
scroll to position [835, 0]
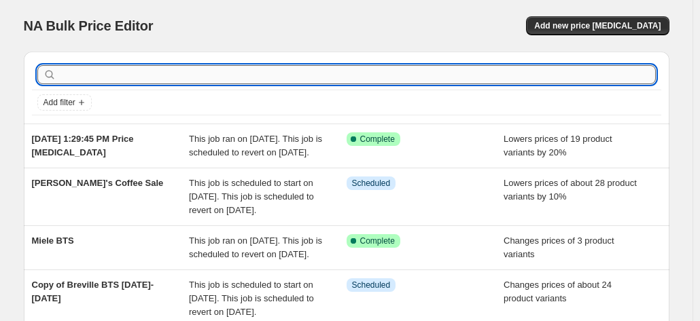
click at [160, 71] on input "text" at bounding box center [357, 74] width 597 height 19
type input "access"
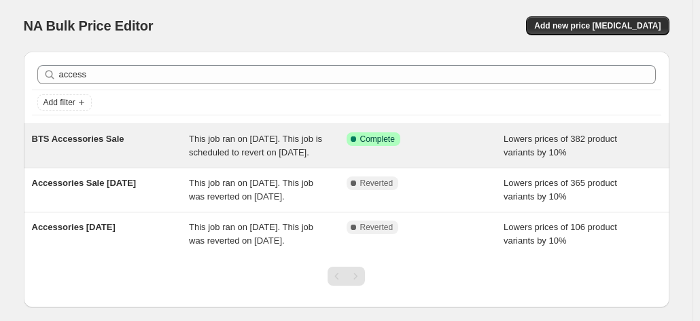
click at [148, 153] on div "BTS Accessories Sale" at bounding box center [111, 146] width 158 height 27
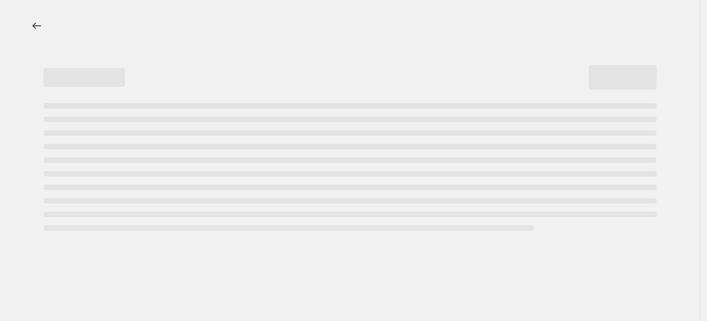
select select "percentage"
select select "collection"
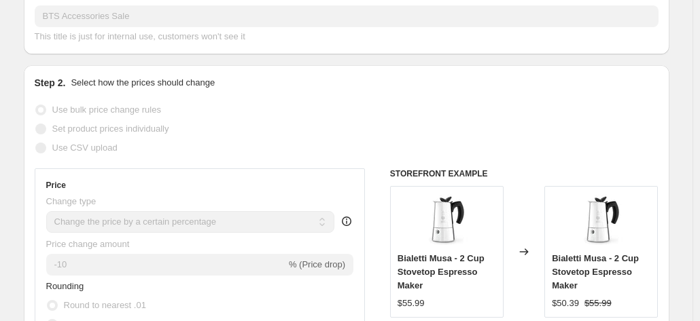
scroll to position [68, 0]
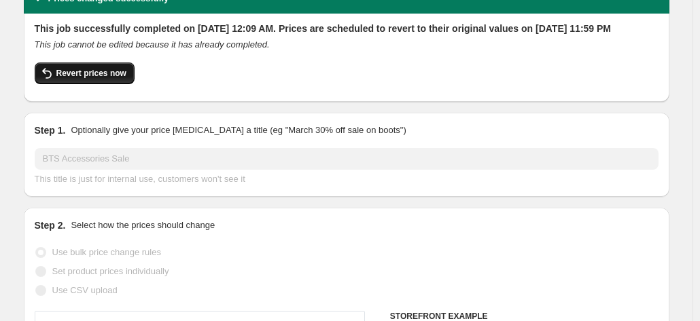
click at [84, 79] on span "Revert prices now" at bounding box center [91, 73] width 70 height 11
checkbox input "false"
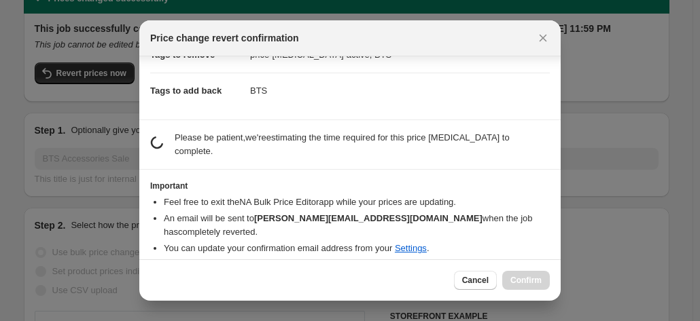
scroll to position [126, 0]
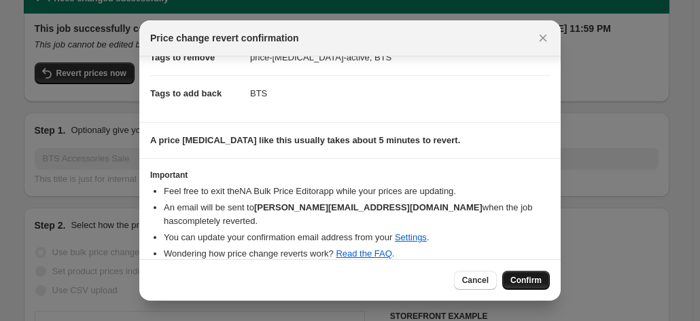
click at [529, 275] on button "Confirm" at bounding box center [526, 280] width 48 height 19
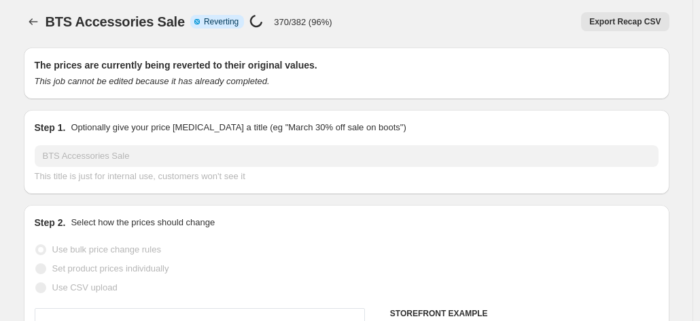
scroll to position [0, 0]
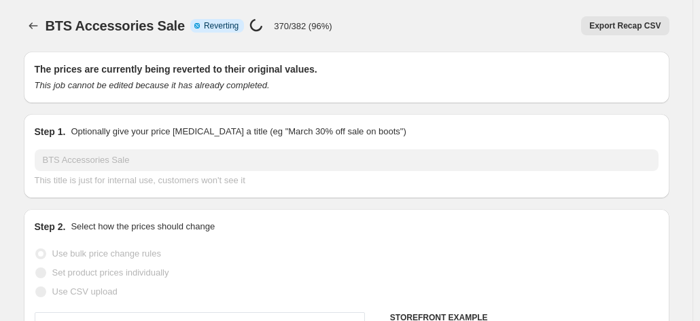
select select "percentage"
select select "collection"
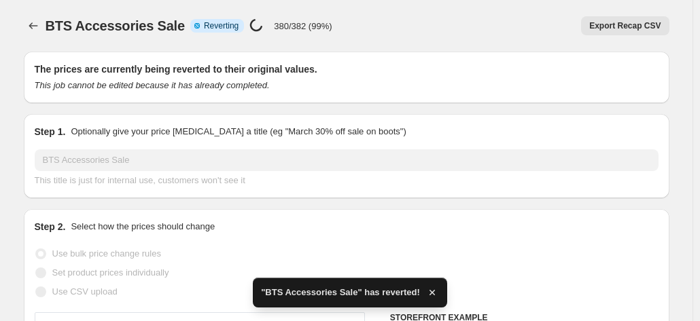
checkbox input "true"
